Goal: Task Accomplishment & Management: Use online tool/utility

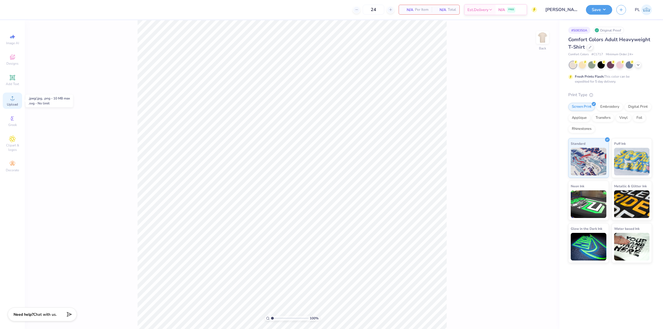
click at [15, 101] on icon at bounding box center [12, 98] width 7 height 7
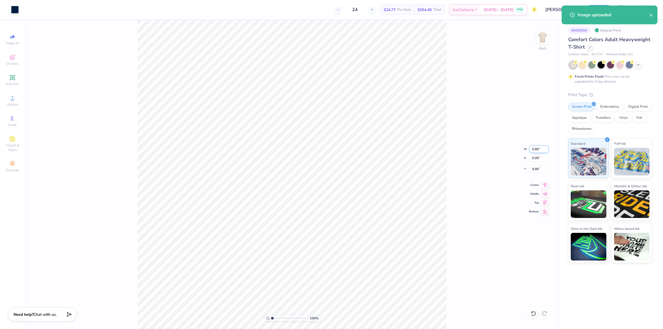
drag, startPoint x: 532, startPoint y: 149, endPoint x: 540, endPoint y: 146, distance: 8.7
click at [540, 146] on input "5.89" at bounding box center [539, 149] width 20 height 8
type input "3.50"
type input "3.03"
type input "5.24"
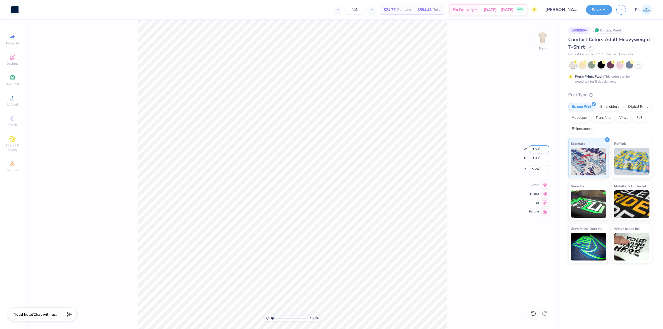
drag, startPoint x: 532, startPoint y: 147, endPoint x: 541, endPoint y: 146, distance: 9.3
click at [541, 146] on input "3.50" at bounding box center [539, 149] width 20 height 8
type input "3.00"
type input "2.60"
drag, startPoint x: 531, startPoint y: 171, endPoint x: 541, endPoint y: 169, distance: 10.4
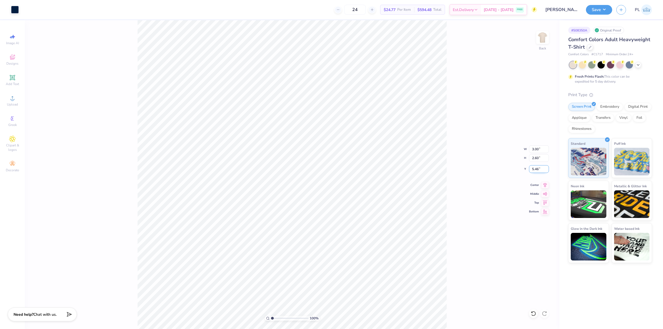
click at [541, 169] on input "5.46" at bounding box center [539, 169] width 20 height 8
type input "3.00"
click at [536, 162] on input "2.60" at bounding box center [539, 158] width 20 height 8
click at [538, 32] on img at bounding box center [543, 38] width 22 height 22
click at [12, 95] on icon at bounding box center [12, 98] width 7 height 7
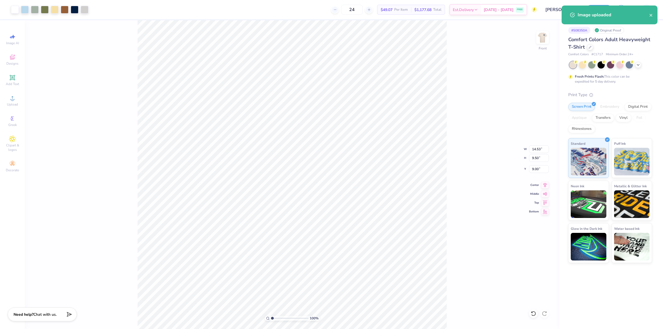
click at [471, 163] on div "100 % Front W 14.53 14.53 " H 9.50 9.50 " Y 9.00 9.00 " Center Middle Top Bottom" at bounding box center [292, 174] width 535 height 309
drag, startPoint x: 530, startPoint y: 150, endPoint x: 545, endPoint y: 146, distance: 15.7
click at [545, 146] on input "14.53" at bounding box center [539, 149] width 20 height 8
type input "12.50"
type input "8.17"
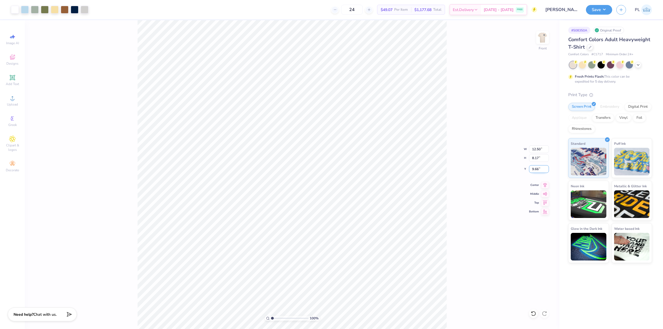
drag, startPoint x: 530, startPoint y: 169, endPoint x: 542, endPoint y: 169, distance: 11.9
click at [542, 169] on input "9.66" at bounding box center [539, 169] width 20 height 8
click at [542, 160] on input "8.17" at bounding box center [539, 158] width 20 height 8
type input "3.00"
click at [6, 103] on div "Upload" at bounding box center [12, 101] width 19 height 16
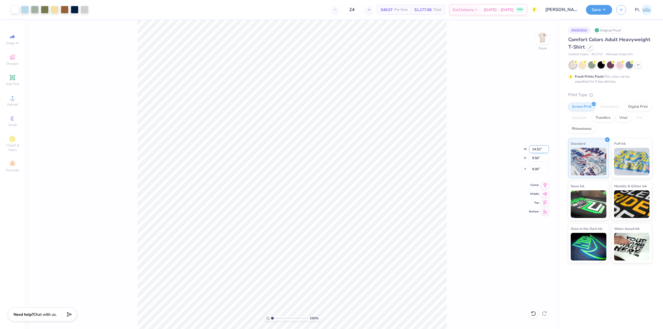
drag, startPoint x: 533, startPoint y: 151, endPoint x: 544, endPoint y: 150, distance: 10.3
click at [544, 150] on input "14.53" at bounding box center [539, 149] width 20 height 8
type input "12.50"
type input "8.17"
drag, startPoint x: 532, startPoint y: 167, endPoint x: 541, endPoint y: 169, distance: 9.9
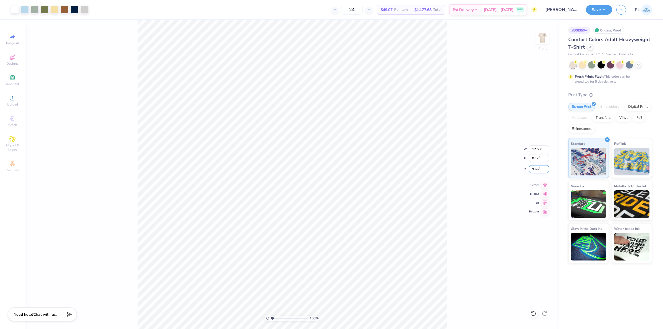
click at [541, 169] on input "9.66" at bounding box center [539, 169] width 20 height 8
click at [535, 161] on input "8.17" at bounding box center [539, 158] width 20 height 8
type input "3.00"
click at [547, 42] on img at bounding box center [543, 38] width 22 height 22
click at [595, 10] on button "Save" at bounding box center [599, 9] width 26 height 10
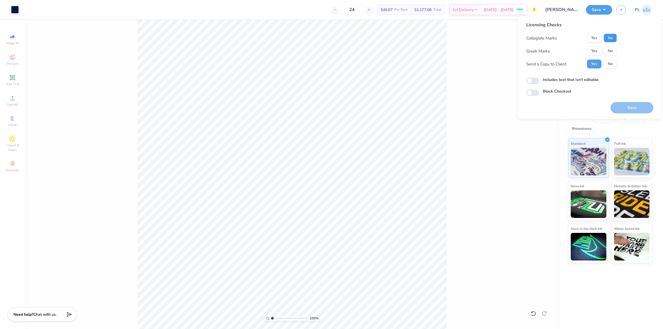
click at [608, 39] on button "No" at bounding box center [610, 38] width 13 height 9
click at [596, 51] on button "Yes" at bounding box center [594, 51] width 14 height 9
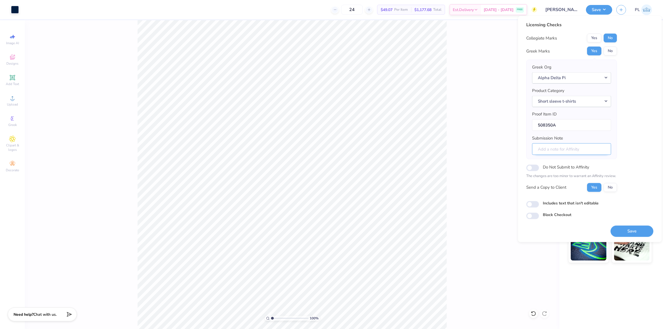
click at [544, 150] on input "Submission Note" at bounding box center [571, 149] width 79 height 12
paste input "General merch Eta Pi"
click at [566, 149] on input "General merch Eta Pi" at bounding box center [571, 149] width 79 height 12
type input "General merch, Eta Pi"
click at [536, 204] on input "Includes text that isn't editable" at bounding box center [533, 204] width 13 height 7
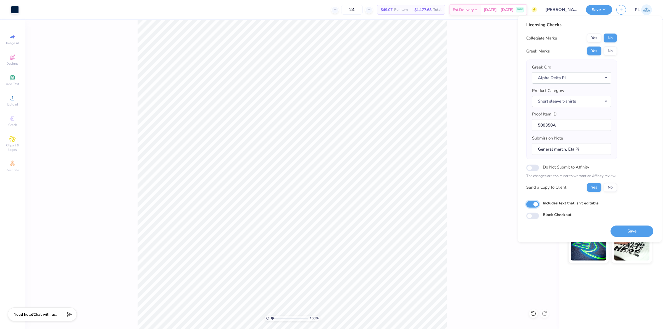
checkbox input "true"
click at [639, 231] on button "Save" at bounding box center [632, 231] width 43 height 11
